Goal: Task Accomplishment & Management: Manage account settings

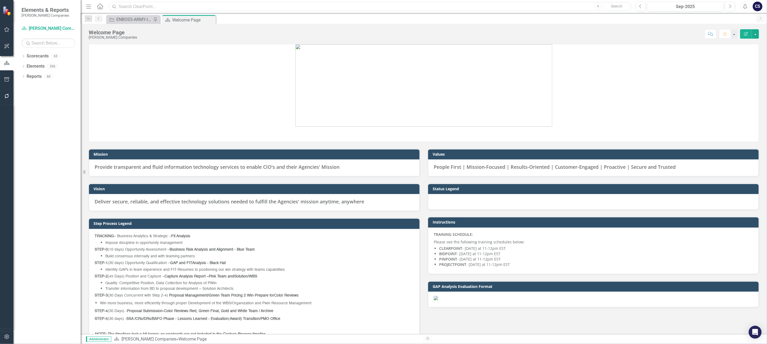
click at [132, 8] on input "text" at bounding box center [370, 6] width 522 height 9
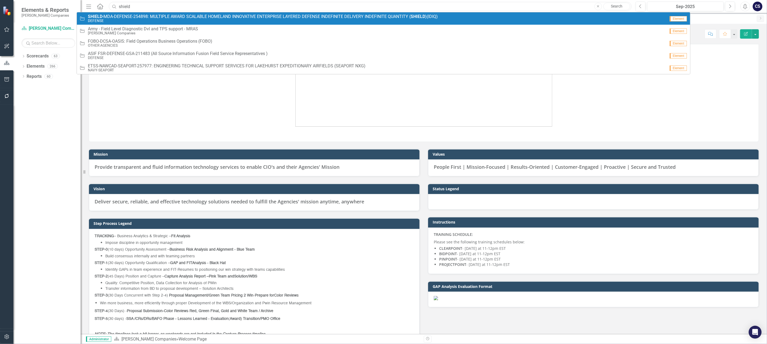
type input "shield"
click at [137, 18] on span "SHIELD - M D A - D E F E N S E - 2 5 4 8 9 8 : M U L T I P L E A W A R D S C A …" at bounding box center [263, 16] width 350 height 5
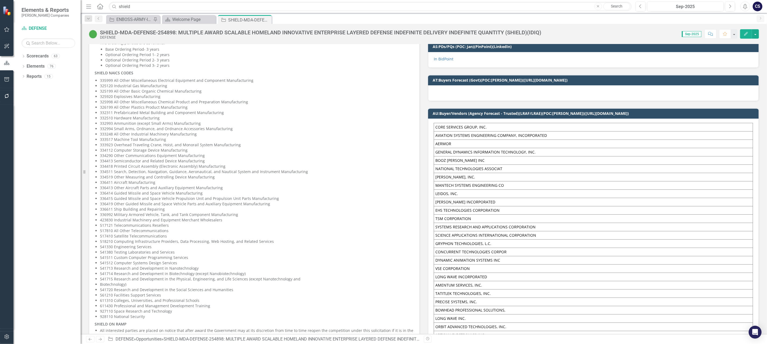
scroll to position [346, 0]
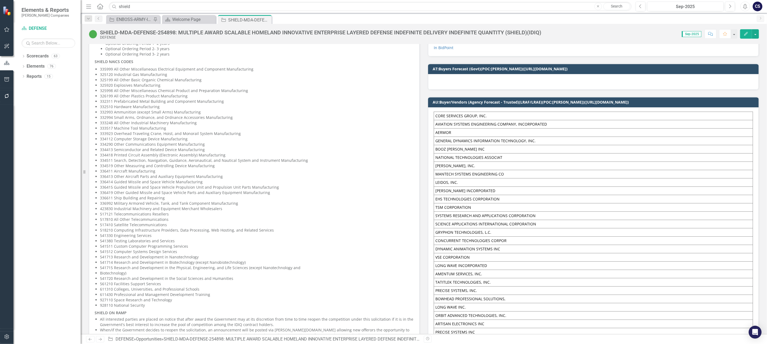
drag, startPoint x: 101, startPoint y: 244, endPoint x: 117, endPoint y: 250, distance: 17.4
click at [117, 250] on ul "335999 All Other Miscellaneous Electrical Equipment and Component Manufacturing…" at bounding box center [257, 188] width 314 height 242
click at [103, 246] on p "541511 Custom Computer Programming Services" at bounding box center [257, 246] width 314 height 5
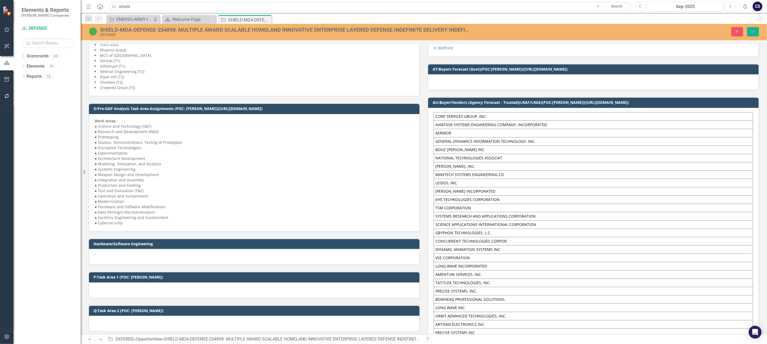
scroll to position [348, 0]
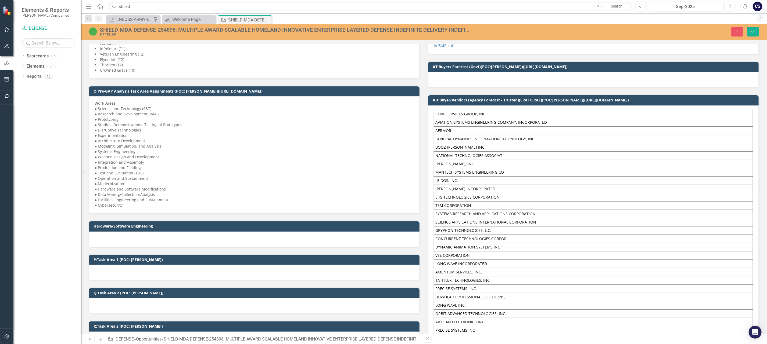
type textarea "<p><strong>INCUMBENT CONTRACT</strong></p> <ul> <li> <p>Based on the scope, [PE…"
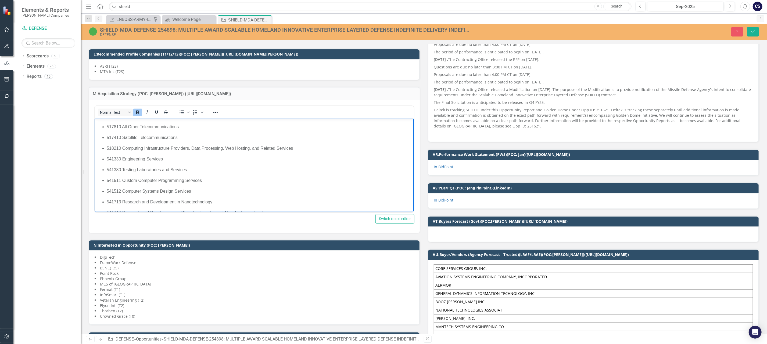
scroll to position [482, 0]
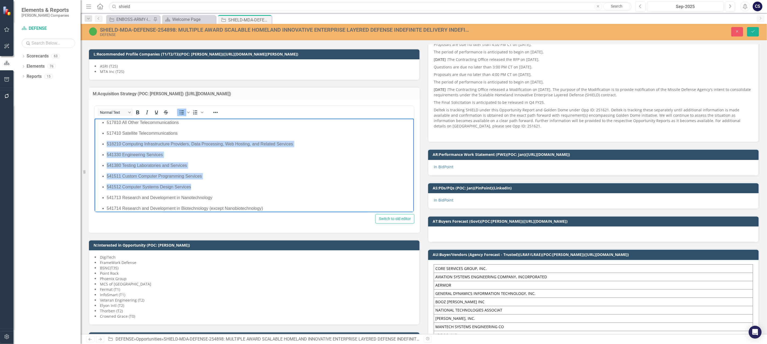
drag, startPoint x: 191, startPoint y: 186, endPoint x: 102, endPoint y: 144, distance: 98.3
click at [102, 144] on ul "335999 All Other Miscellaneous Electrical Equipment and Component Manufacturing…" at bounding box center [254, 57] width 316 height 479
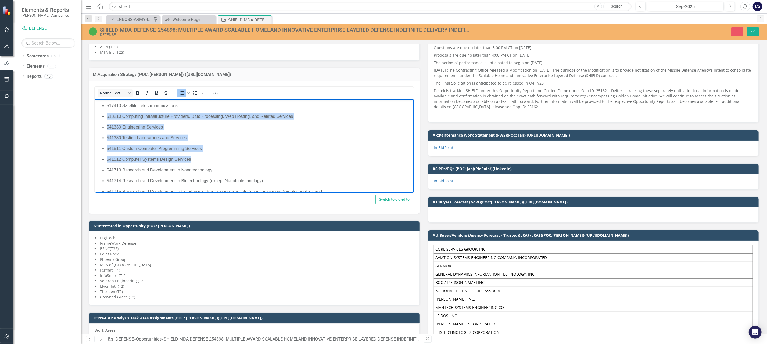
scroll to position [486, 0]
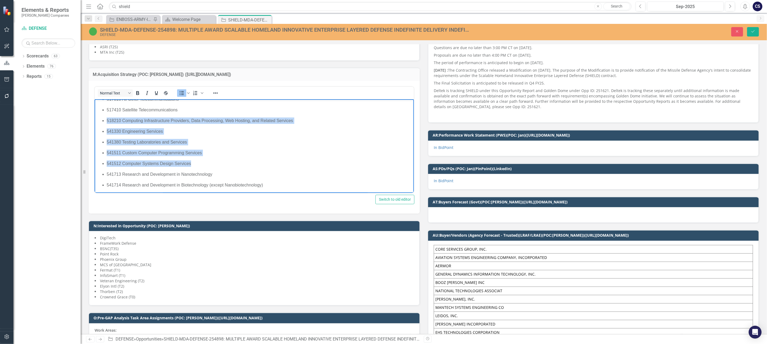
drag, startPoint x: 410, startPoint y: 163, endPoint x: 511, endPoint y: 262, distance: 140.7
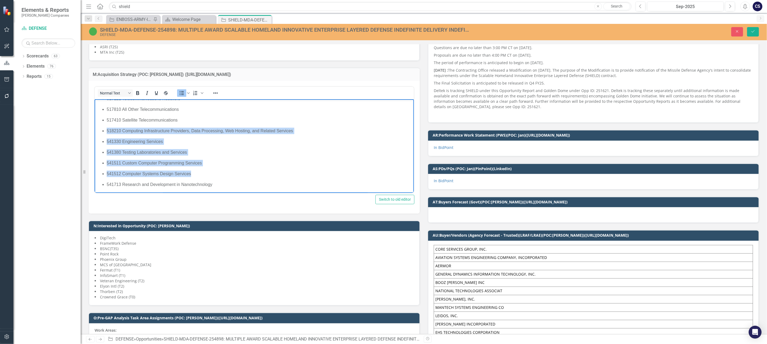
scroll to position [478, 0]
click at [139, 90] on icon "Bold" at bounding box center [137, 93] width 6 height 6
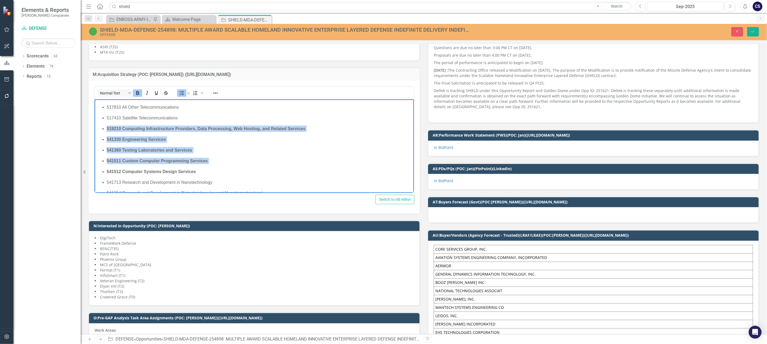
click at [344, 161] on p "541511 Custom Computer Programming Services" at bounding box center [259, 161] width 306 height 6
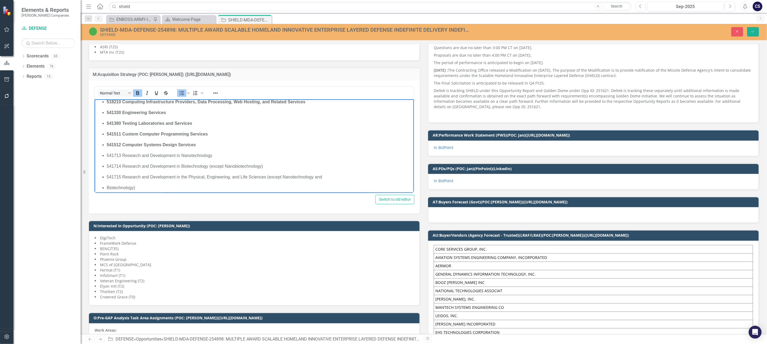
scroll to position [509, 0]
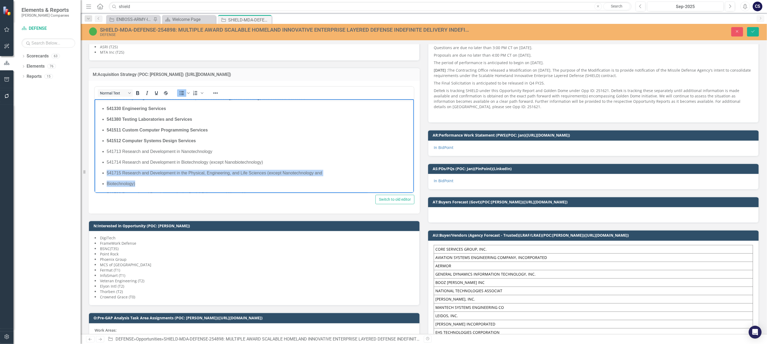
drag, startPoint x: 137, startPoint y: 184, endPoint x: 103, endPoint y: 173, distance: 36.0
click at [103, 173] on ul "335999 All Other Miscellaneous Electrical Equipment and Component Manufacturing…" at bounding box center [254, 11] width 316 height 479
click at [137, 90] on icon "Bold" at bounding box center [137, 93] width 6 height 6
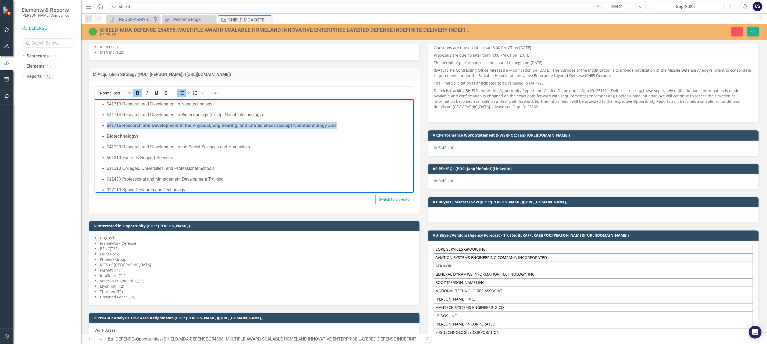
scroll to position [552, 0]
click at [187, 150] on p "541720 Research and Development in the Social Sciences and Humanities" at bounding box center [259, 151] width 306 height 6
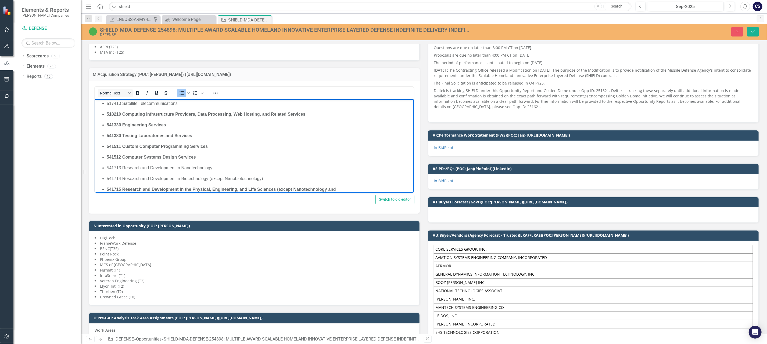
scroll to position [497, 0]
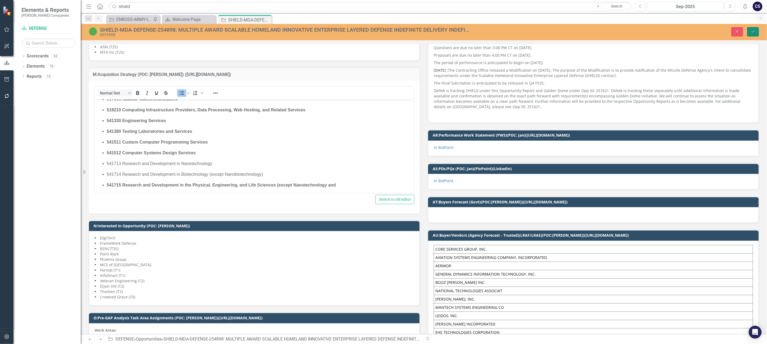
click at [753, 28] on button "Save" at bounding box center [753, 31] width 12 height 9
